Goal: Find specific page/section: Find specific page/section

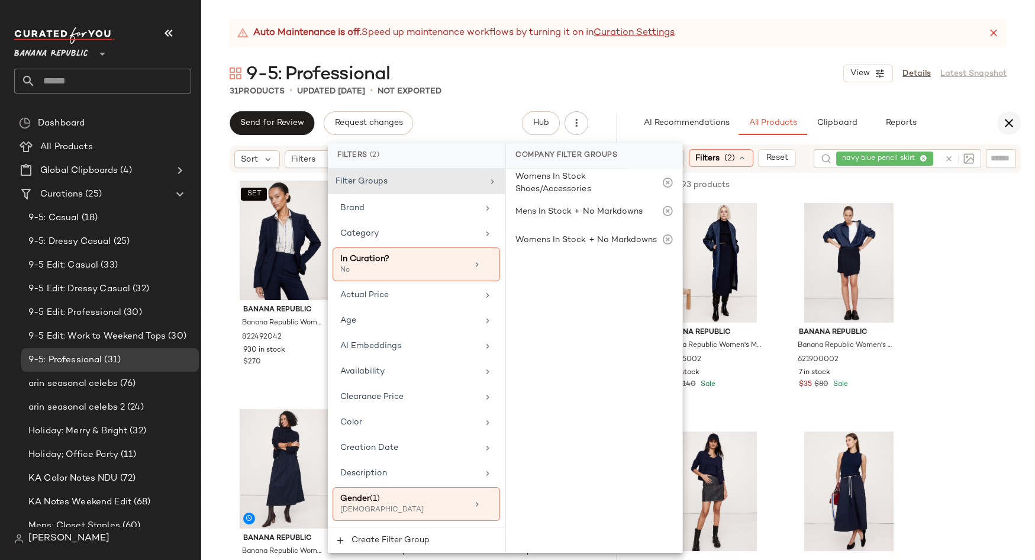
click at [1012, 124] on icon "button" at bounding box center [1009, 123] width 14 height 14
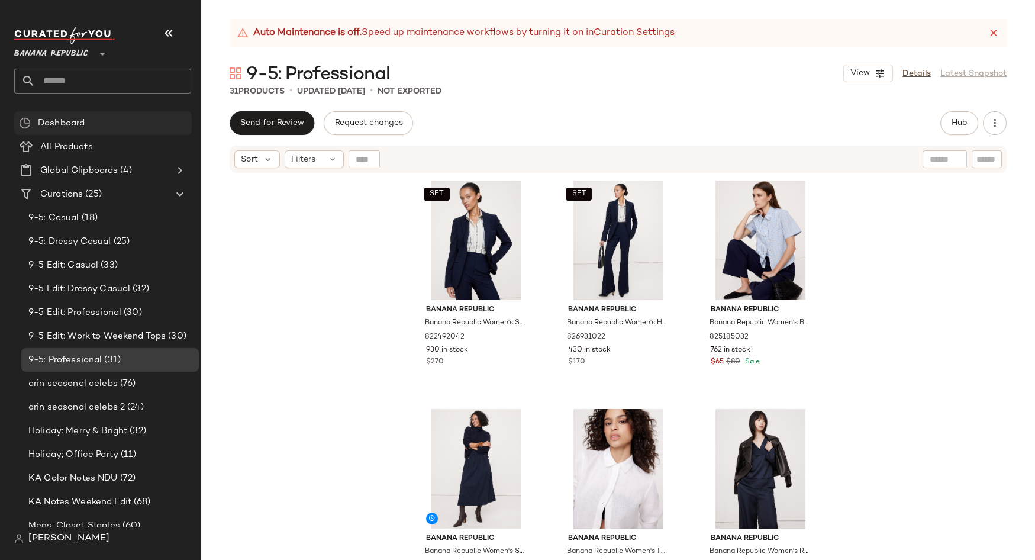
click at [57, 123] on span "Dashboard" at bounding box center [61, 124] width 47 height 14
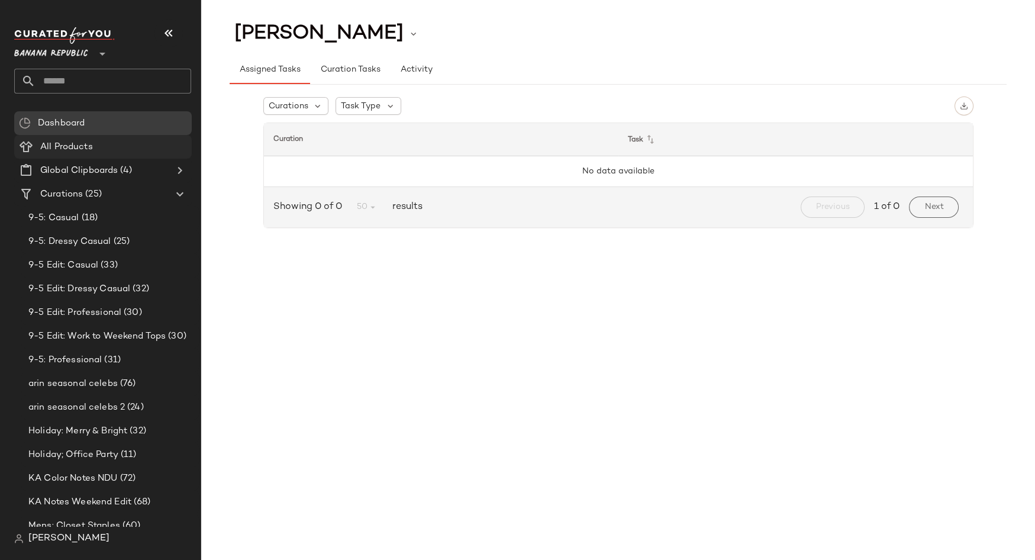
click at [67, 143] on span "All Products" at bounding box center [66, 147] width 53 height 14
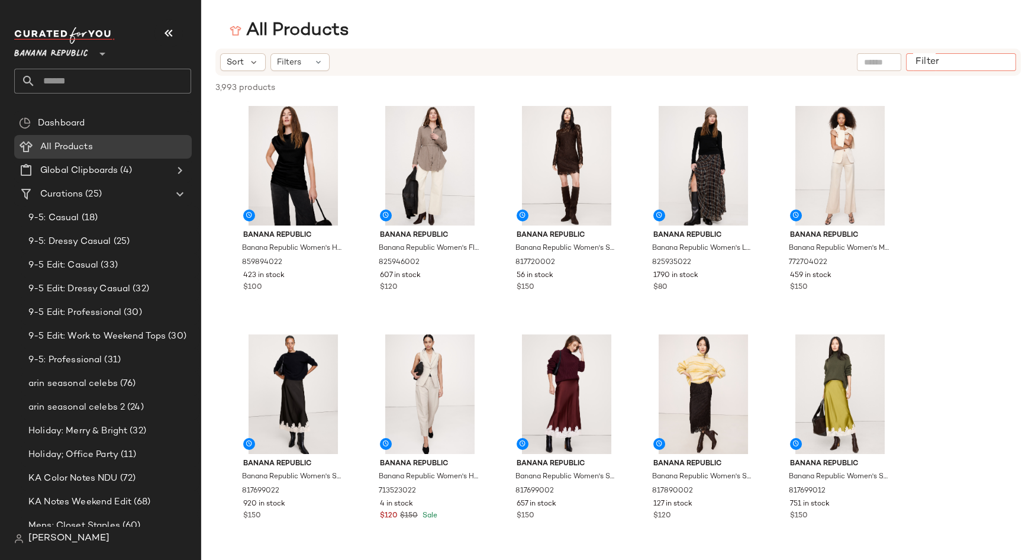
click at [995, 63] on input "Filter" at bounding box center [961, 62] width 101 height 12
click at [323, 63] on div "Filters" at bounding box center [299, 62] width 59 height 18
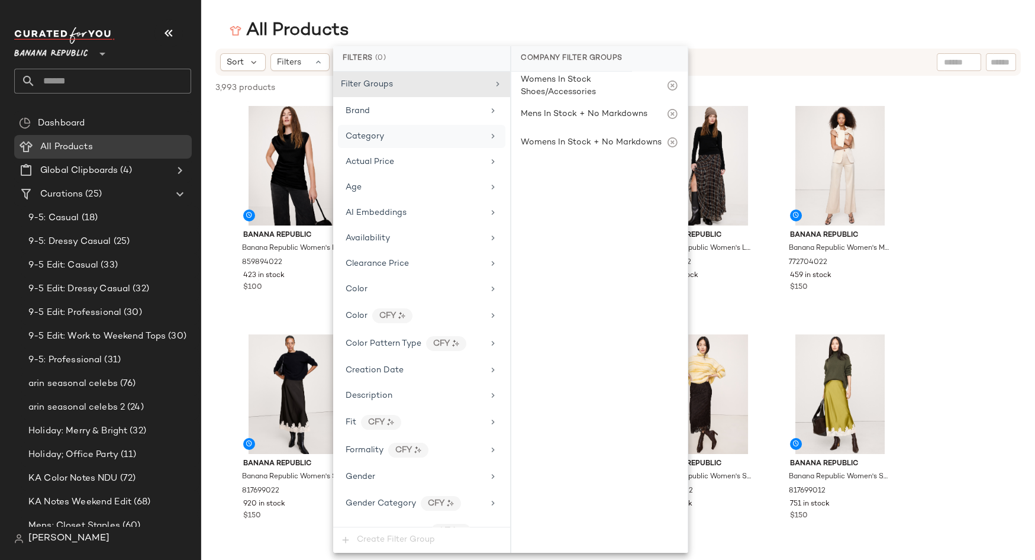
click at [488, 133] on icon at bounding box center [492, 135] width 9 height 9
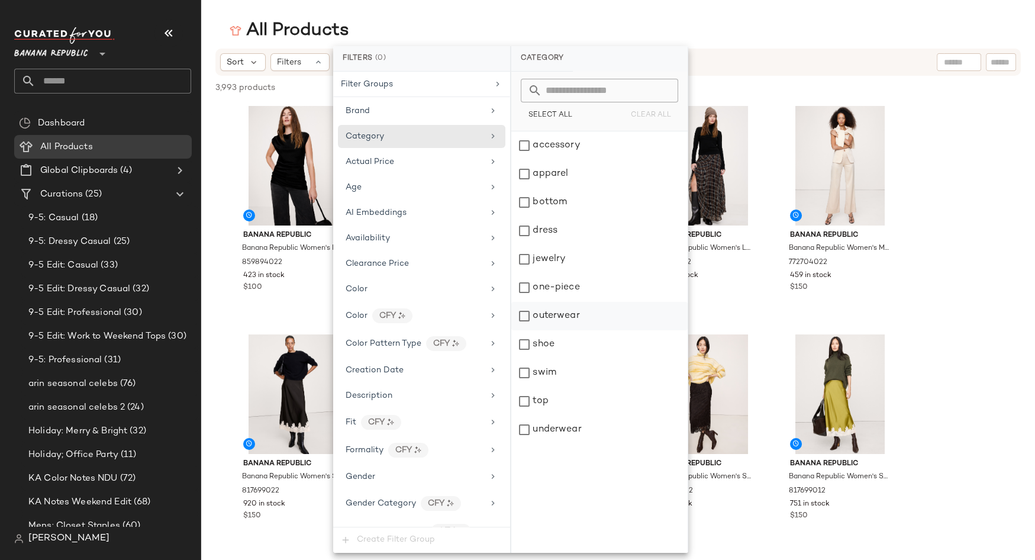
click at [568, 310] on div "outerwear" at bounding box center [599, 316] width 176 height 28
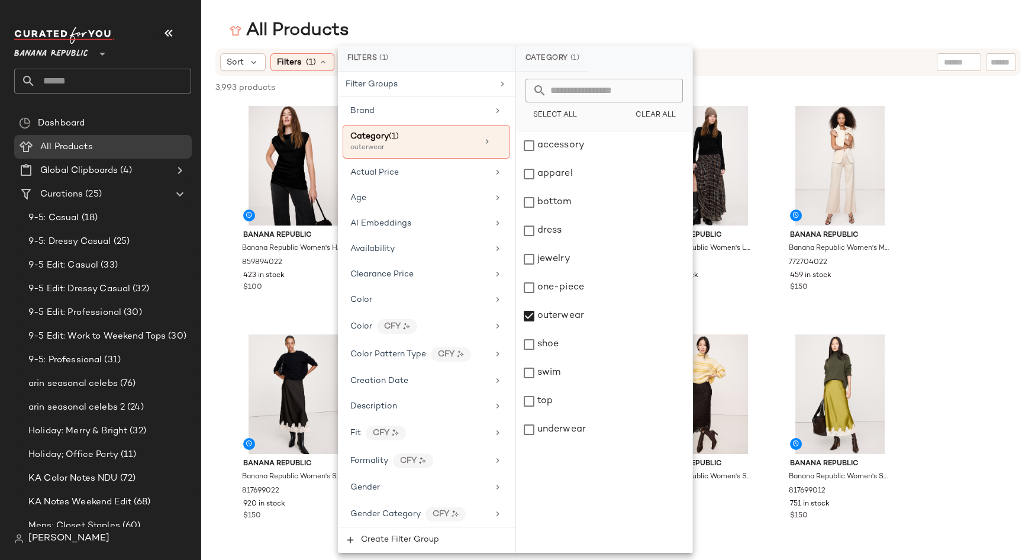
click at [724, 28] on div "All Products" at bounding box center [618, 31] width 834 height 24
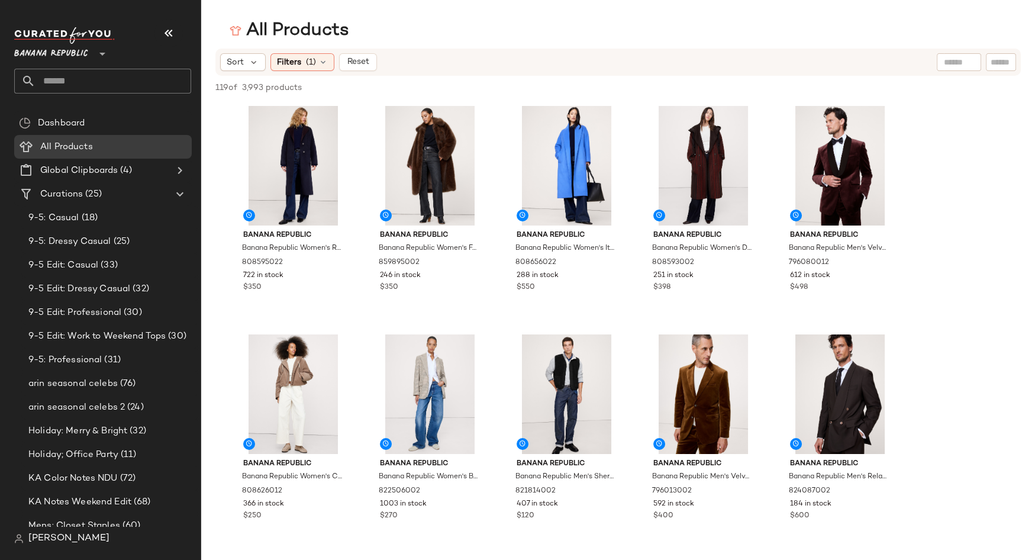
click at [948, 69] on div at bounding box center [959, 62] width 30 height 18
